Goal: Task Accomplishment & Management: Complete application form

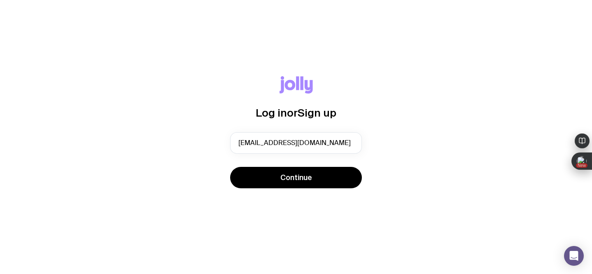
click at [296, 177] on span "Continue" at bounding box center [296, 177] width 32 height 10
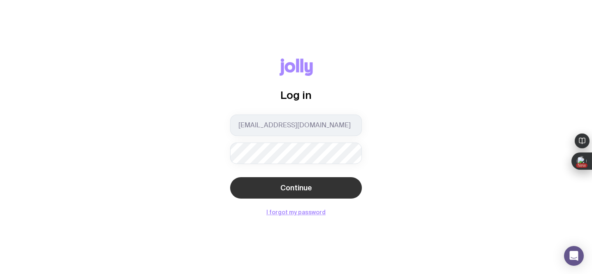
click at [279, 186] on button "Continue" at bounding box center [296, 187] width 132 height 21
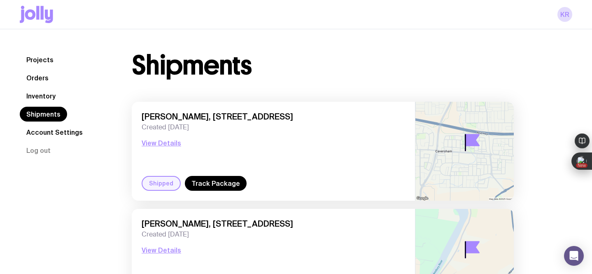
click at [41, 94] on link "Inventory" at bounding box center [41, 95] width 42 height 15
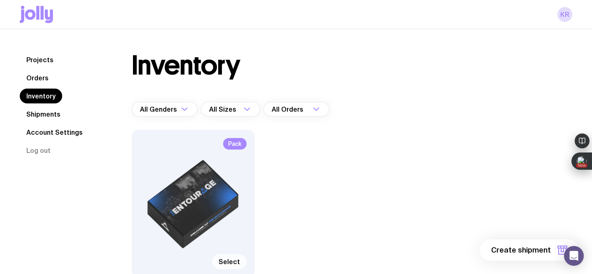
click at [233, 257] on label "Select" at bounding box center [229, 261] width 35 height 15
click at [0, 0] on input "Select" at bounding box center [0, 0] width 0 height 0
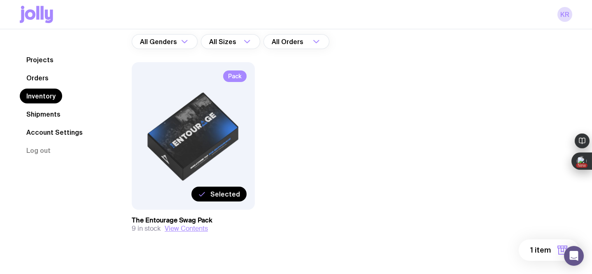
scroll to position [82, 0]
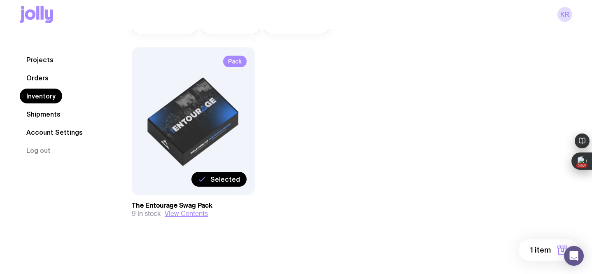
click at [532, 244] on button "1 item" at bounding box center [548, 249] width 60 height 21
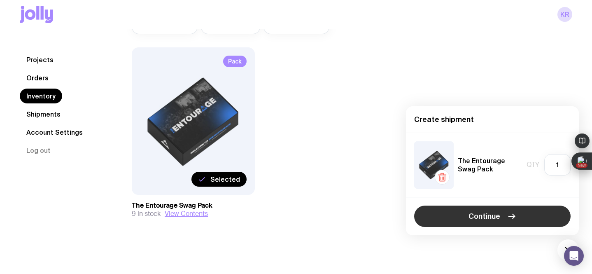
click at [488, 217] on span "Continue" at bounding box center [484, 216] width 32 height 10
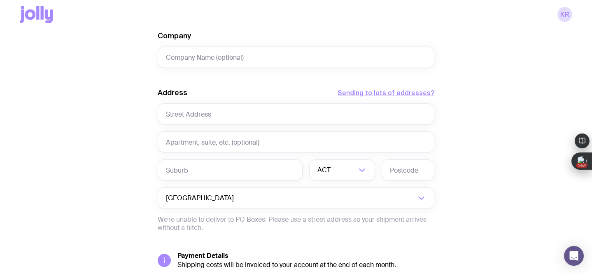
scroll to position [341, 0]
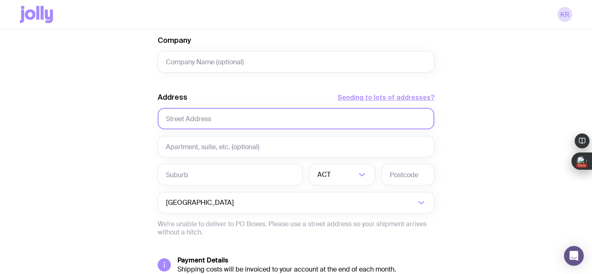
click at [215, 119] on input "text" at bounding box center [296, 118] width 277 height 21
paste input "[STREET_ADDRESS][PERSON_NAME]"
drag, startPoint x: 271, startPoint y: 118, endPoint x: 202, endPoint y: 118, distance: 68.7
click at [202, 118] on input "[STREET_ADDRESS][PERSON_NAME]" at bounding box center [296, 118] width 277 height 21
type input "35 [PERSON_NAME] Dr"
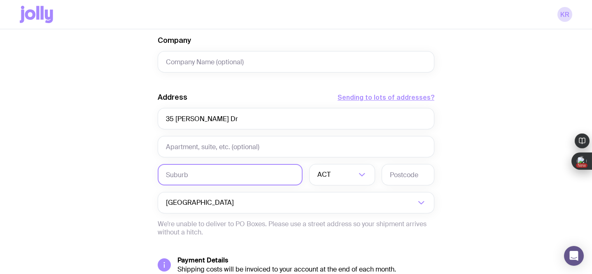
click at [191, 177] on input "text" at bounding box center [230, 174] width 145 height 21
paste input "[STREET_ADDRESS][PERSON_NAME]"
drag, startPoint x: 206, startPoint y: 176, endPoint x: 155, endPoint y: 176, distance: 50.6
click at [155, 176] on div "Create shipment Shipment details 1 The Entourage Swag Pack First Name Last Name…" at bounding box center [296, 34] width 552 height 626
type input "Sorrento, WA, 6020"
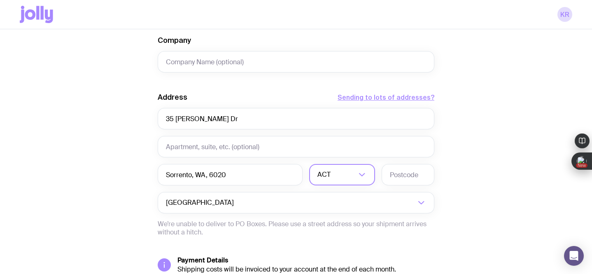
click at [332, 178] on input "Search for option" at bounding box center [344, 174] width 24 height 21
click at [333, 247] on li "WA" at bounding box center [341, 248] width 65 height 18
click at [411, 178] on input "text" at bounding box center [407, 174] width 53 height 21
type input "6020"
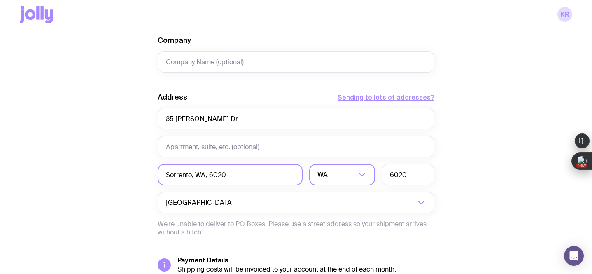
drag, startPoint x: 247, startPoint y: 173, endPoint x: 192, endPoint y: 172, distance: 55.1
click at [192, 172] on input "Sorrento, WA, 6020" at bounding box center [230, 174] width 145 height 21
type input "Sorrento"
click at [82, 189] on div "Create shipment Shipment details 1 The Entourage Swag Pack First Name Last Name…" at bounding box center [296, 34] width 552 height 626
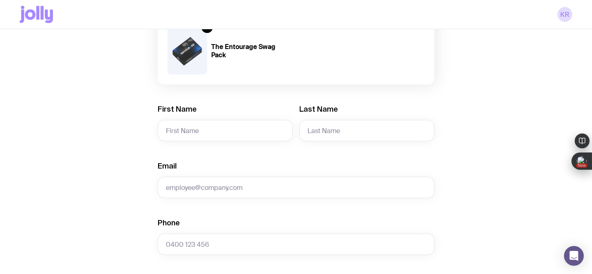
scroll to position [0, 0]
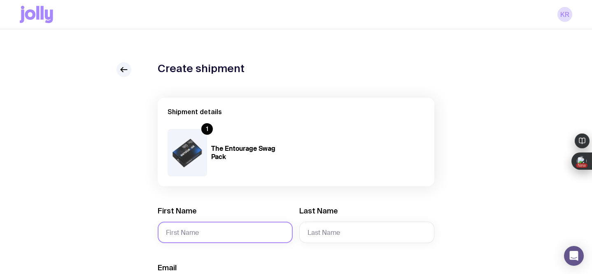
click at [223, 235] on input "First Name" at bounding box center [225, 231] width 135 height 21
paste input "[PERSON_NAME]"
drag, startPoint x: 218, startPoint y: 233, endPoint x: 183, endPoint y: 234, distance: 35.4
click at [183, 234] on input "[PERSON_NAME]" at bounding box center [225, 231] width 135 height 21
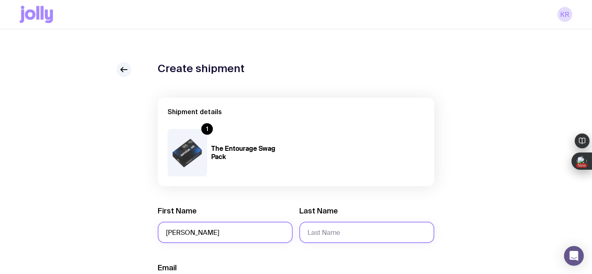
type input "[PERSON_NAME]"
click at [333, 232] on input "Last Name" at bounding box center [366, 231] width 135 height 21
paste input "[PERSON_NAME]"
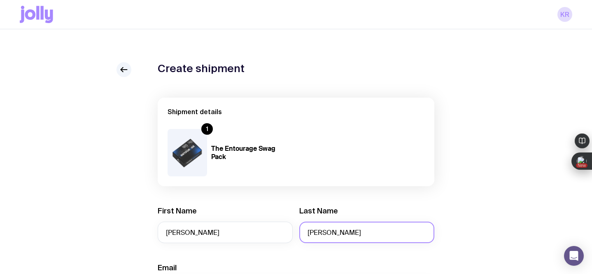
drag, startPoint x: 326, startPoint y: 232, endPoint x: 299, endPoint y: 234, distance: 27.2
click at [299, 234] on input "[PERSON_NAME]" at bounding box center [366, 231] width 135 height 21
type input "[PERSON_NAME]"
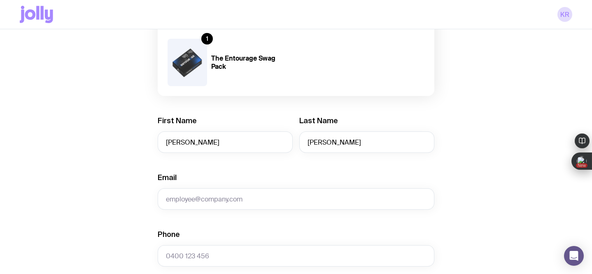
scroll to position [102, 0]
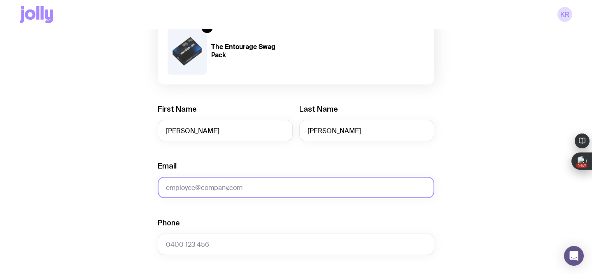
click at [191, 192] on input "Email" at bounding box center [296, 187] width 277 height 21
paste input "[EMAIL_ADDRESS][DOMAIN_NAME]"
click at [191, 192] on input "[EMAIL_ADDRESS][DOMAIN_NAME]" at bounding box center [296, 187] width 277 height 21
type input "[EMAIL_ADDRESS][DOMAIN_NAME]"
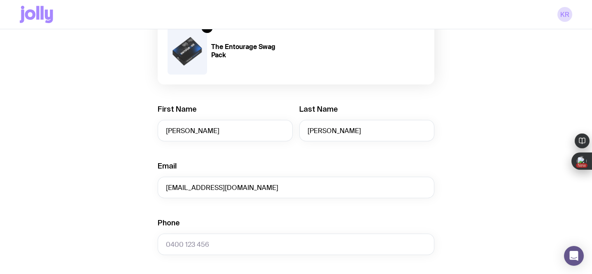
click at [122, 204] on div "Create shipment Shipment details 1 The Entourage Swag Pack First Name [PERSON_N…" at bounding box center [296, 273] width 552 height 626
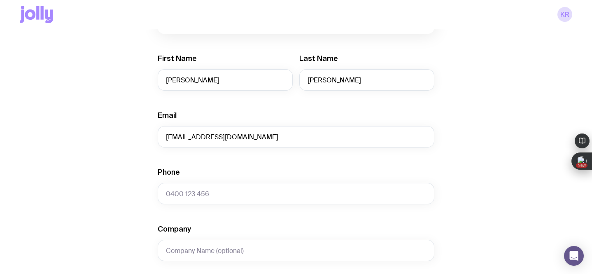
scroll to position [165, 0]
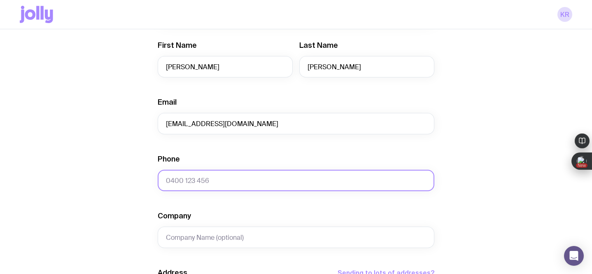
click at [177, 182] on input "Phone" at bounding box center [296, 180] width 277 height 21
paste input "410 844 113"
click at [166, 180] on input "410 844 113" at bounding box center [296, 180] width 277 height 21
type input "0410 844 113"
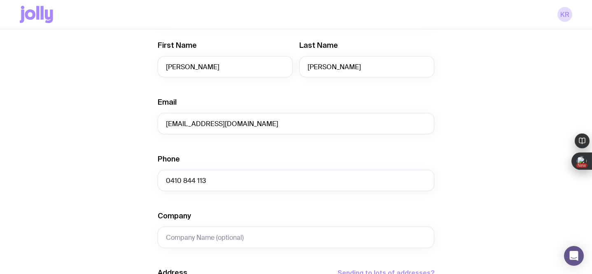
click at [98, 218] on div "Create shipment Shipment details 1 The Entourage Swag Pack First Name [PERSON_N…" at bounding box center [296, 210] width 552 height 626
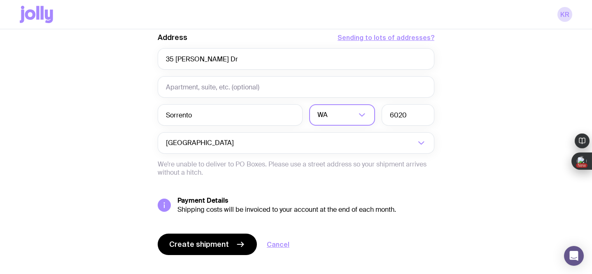
scroll to position [414, 0]
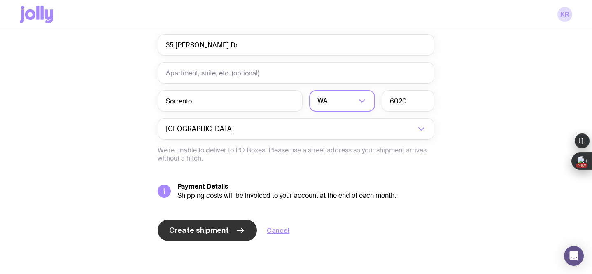
click at [197, 232] on span "Create shipment" at bounding box center [199, 230] width 60 height 10
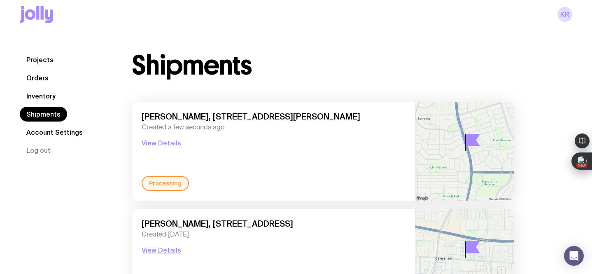
click at [47, 98] on link "Inventory" at bounding box center [41, 95] width 42 height 15
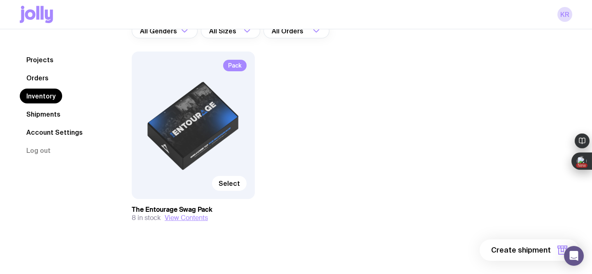
scroll to position [82, 0]
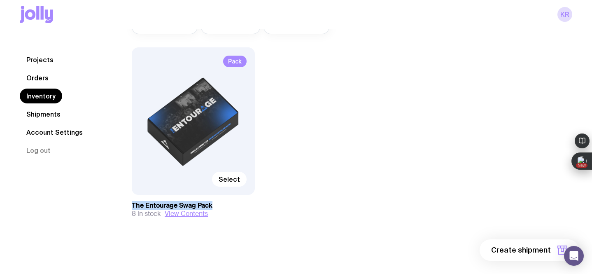
drag, startPoint x: 219, startPoint y: 207, endPoint x: 128, endPoint y: 204, distance: 91.4
click at [128, 204] on div "Inventory All Genders Loading... All Sizes Loading... All Orders Loading... Pac…" at bounding box center [322, 110] width 421 height 281
copy h3 "The Entourage Swag Pack"
